Goal: Navigation & Orientation: Find specific page/section

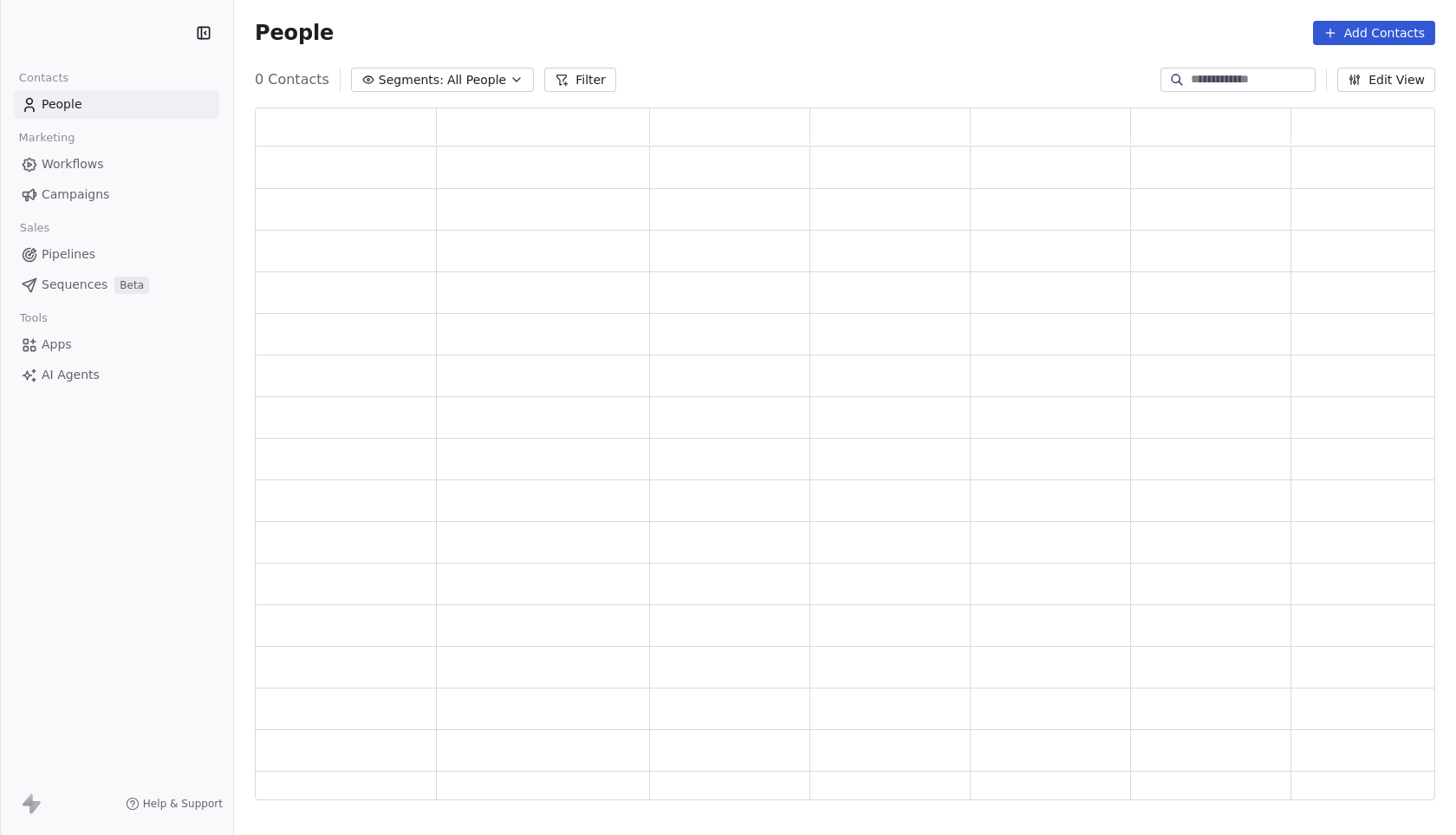
scroll to position [681, 1167]
click at [79, 161] on span "Workflows" at bounding box center [73, 164] width 63 height 18
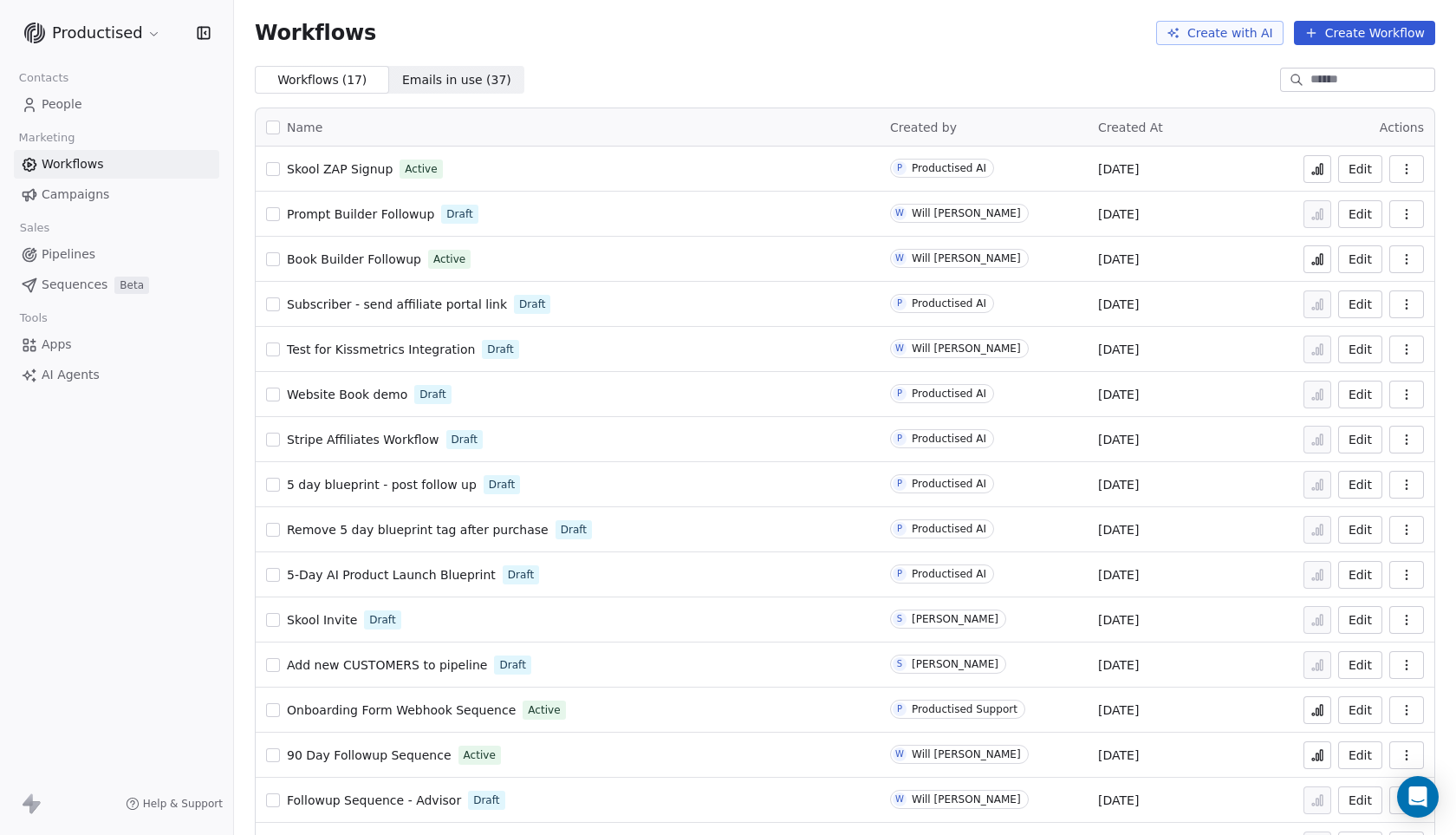
scroll to position [92, 0]
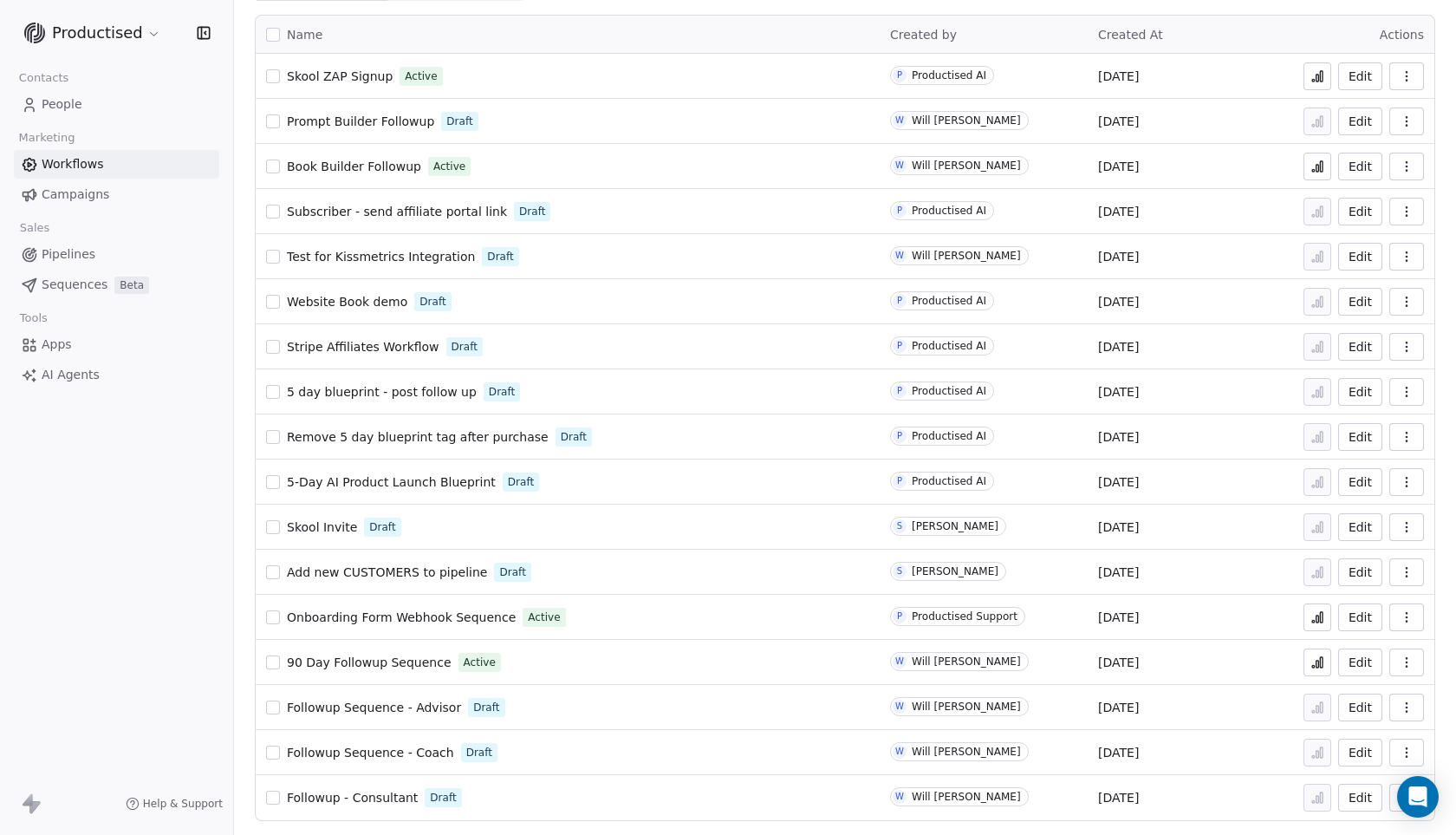
click at [407, 664] on span "90 Day Followup Sequence" at bounding box center [369, 662] width 165 height 13
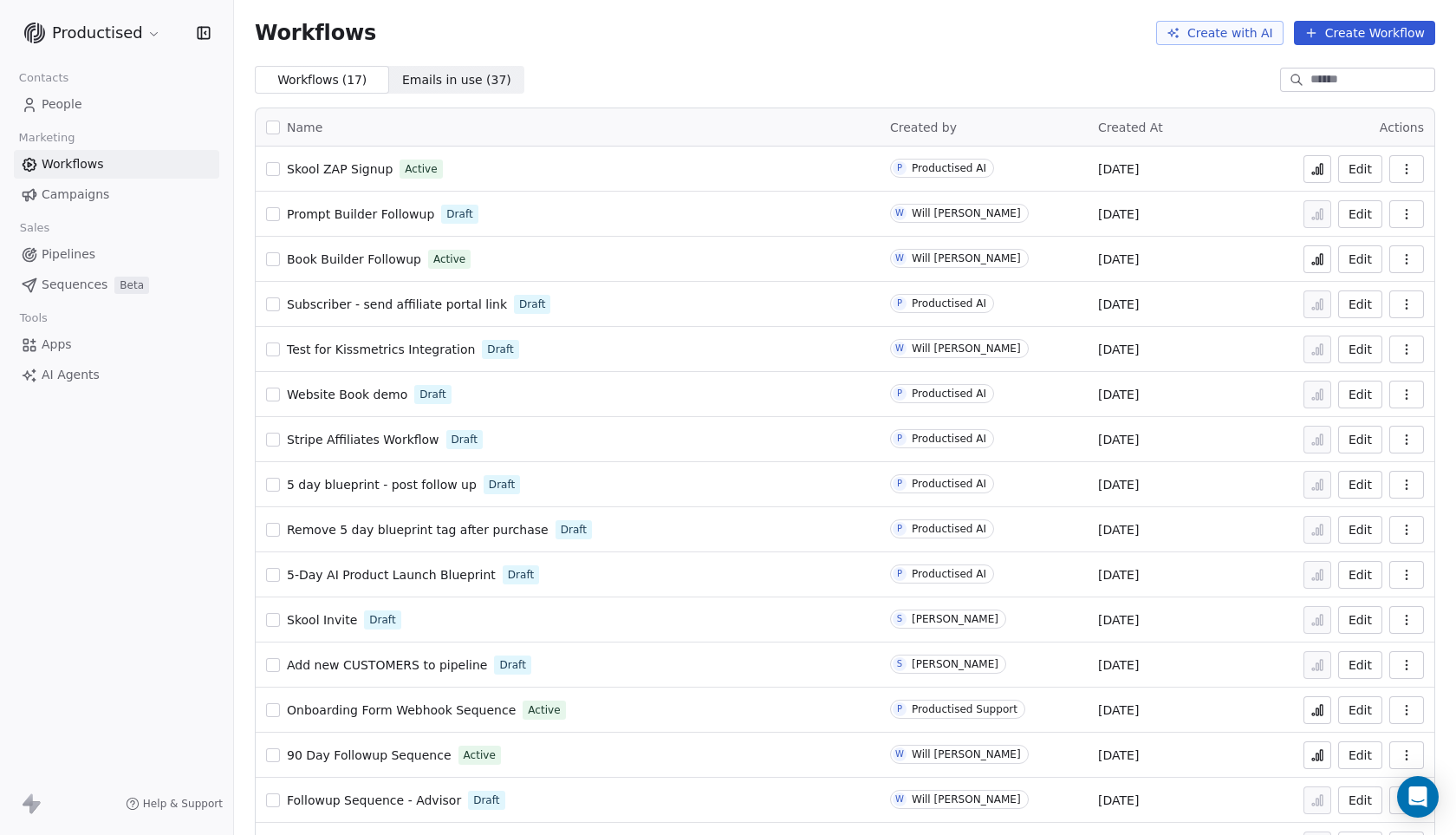
click at [377, 575] on span "5-Day AI Product Launch Blueprint" at bounding box center [391, 574] width 209 height 13
click at [146, 31] on html "Productised Contacts People Marketing Workflows Campaigns Sales Pipelines Seque…" at bounding box center [728, 417] width 1456 height 835
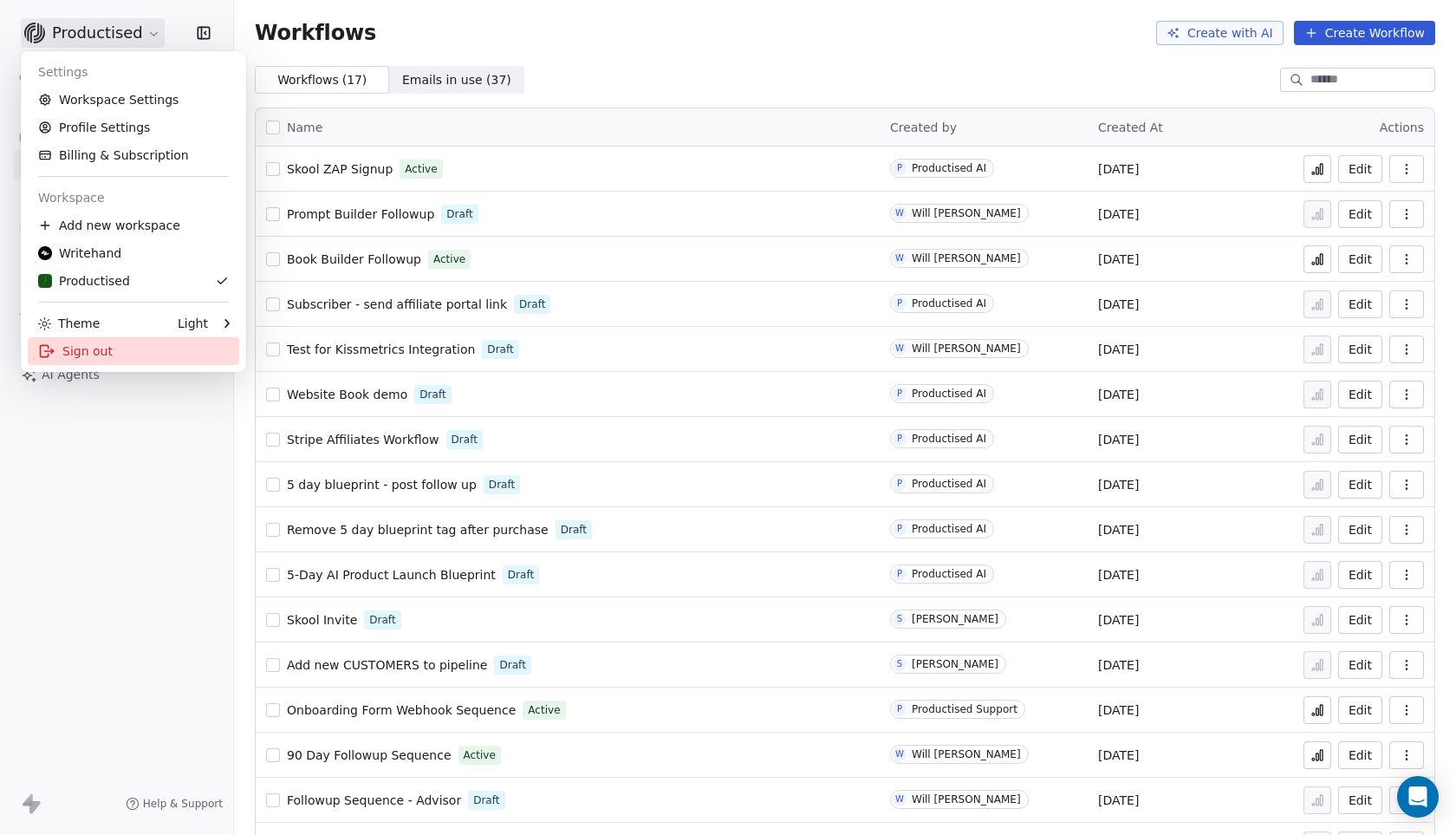
click at [88, 345] on div "Sign out" at bounding box center [134, 351] width 212 height 28
